Goal: Task Accomplishment & Management: Manage account settings

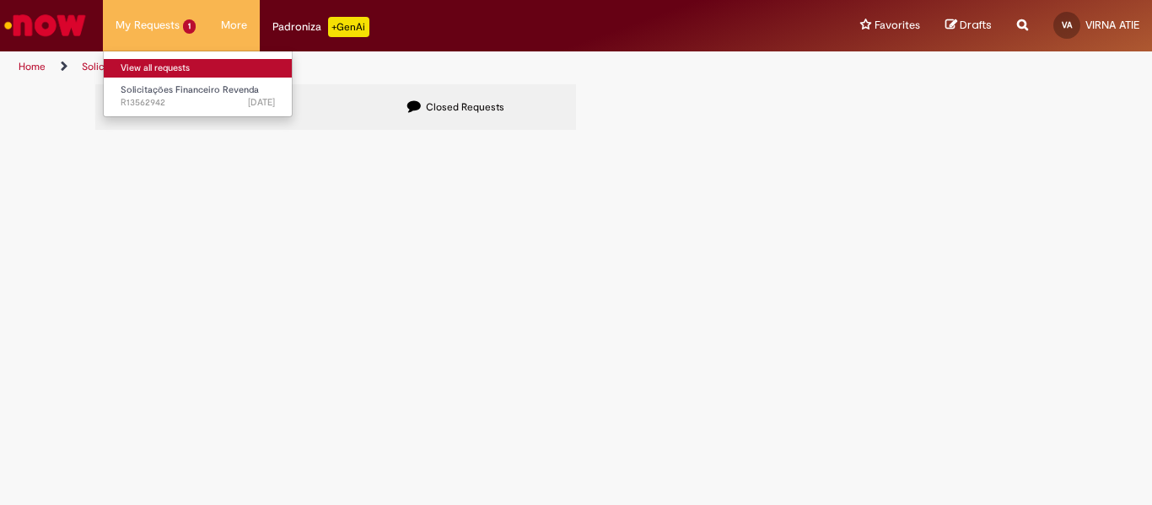
click at [160, 71] on link "View all requests" at bounding box center [198, 68] width 188 height 19
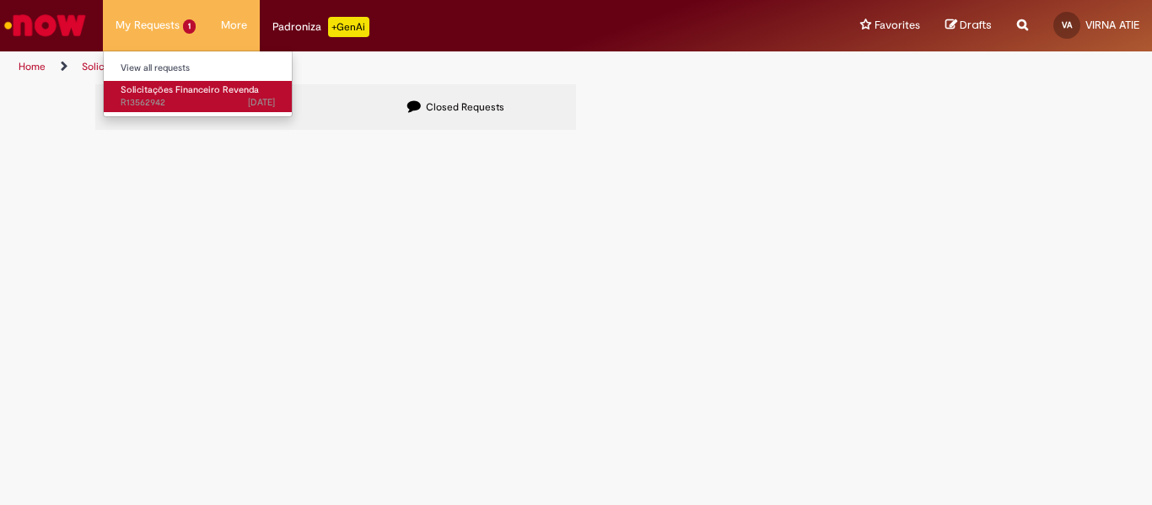
click at [162, 94] on span "Solicitações Financeiro Revenda" at bounding box center [190, 89] width 138 height 13
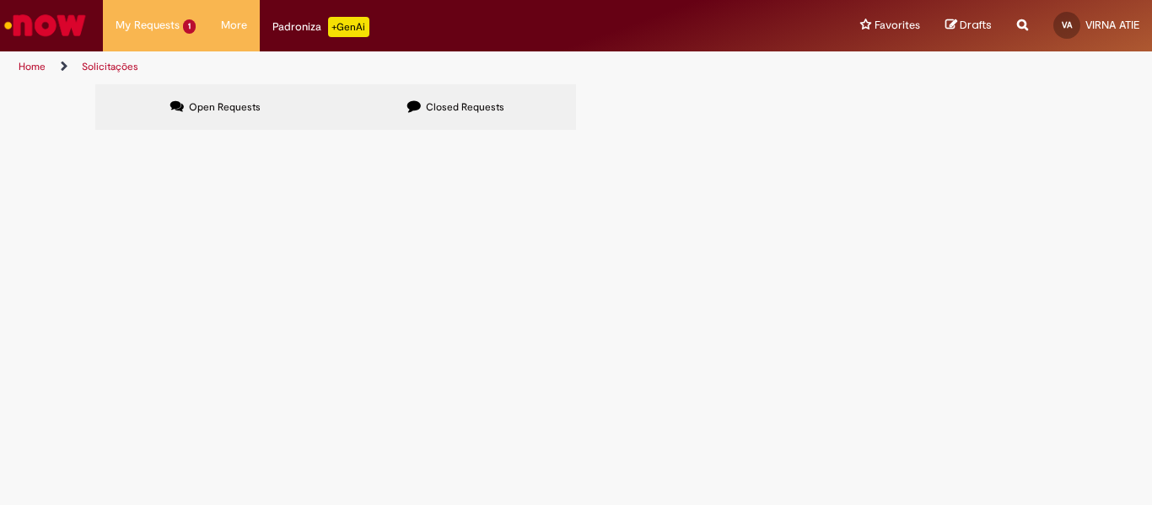
click at [437, 122] on label "Closed Requests" at bounding box center [456, 107] width 240 height 46
click at [231, 106] on span "Open Requests" at bounding box center [225, 106] width 72 height 13
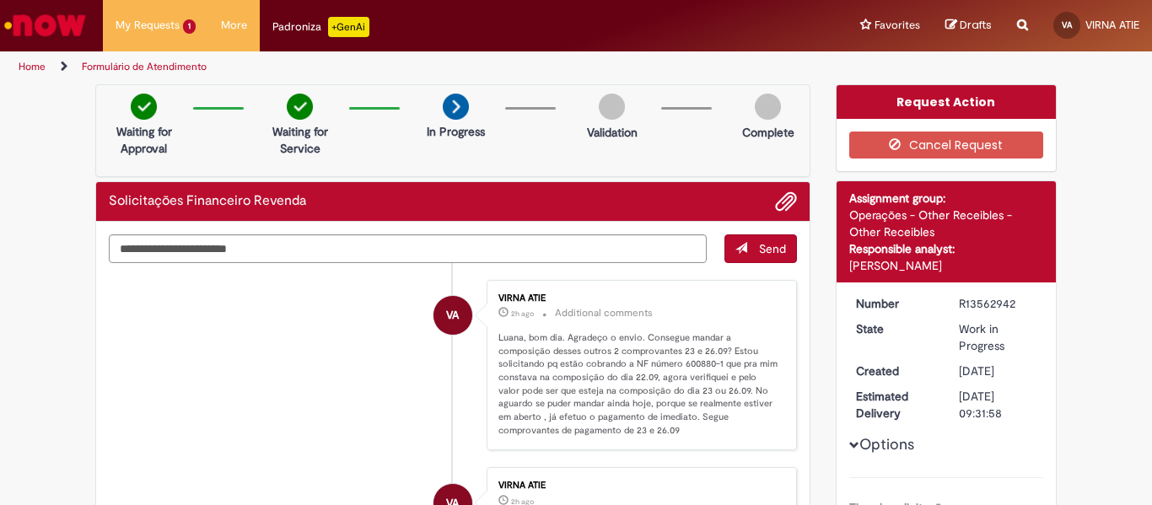
click at [46, 30] on img "Go to homepage" at bounding box center [45, 25] width 87 height 34
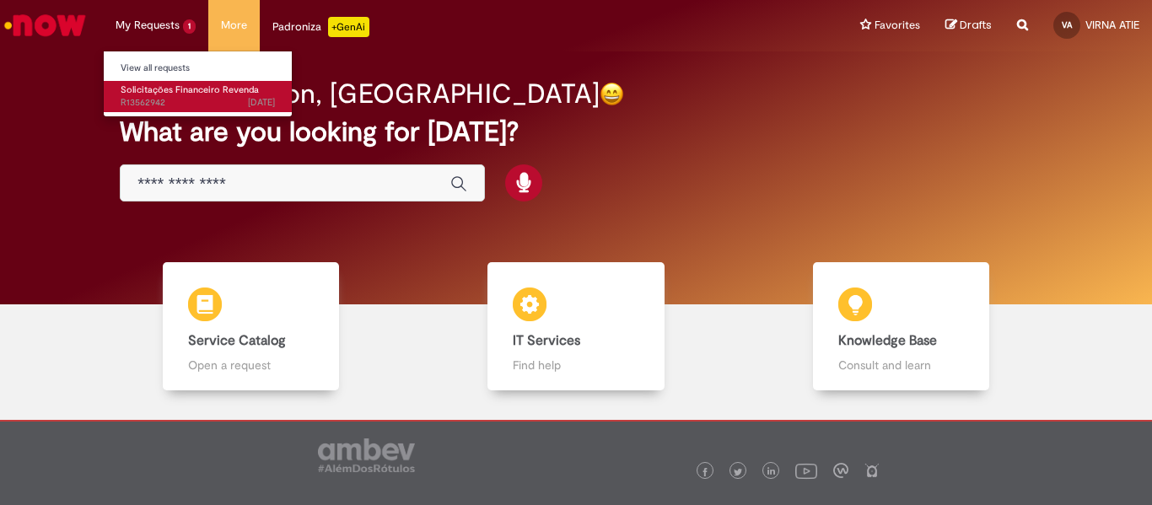
click at [168, 95] on span "Solicitações Financeiro Revenda" at bounding box center [190, 89] width 138 height 13
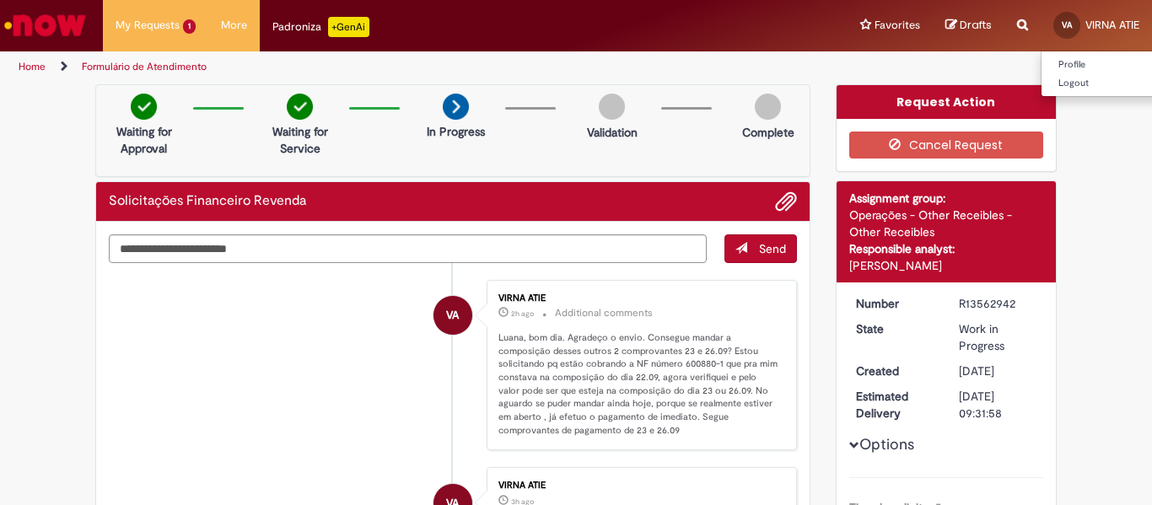
click at [1063, 21] on span "VA" at bounding box center [1067, 24] width 10 height 11
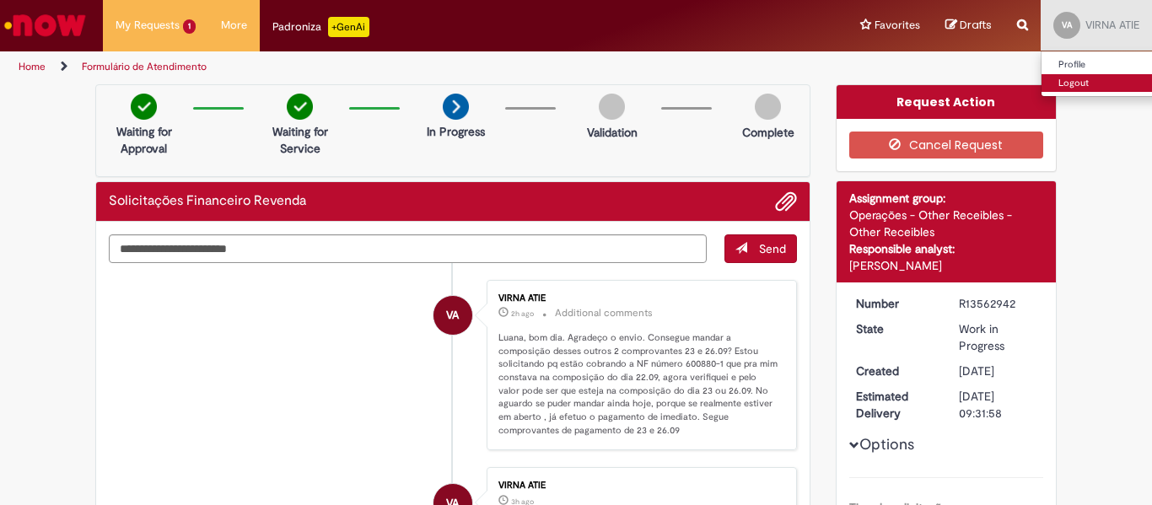
click at [1060, 85] on link "Logout" at bounding box center [1107, 83] width 133 height 19
